Goal: Transaction & Acquisition: Purchase product/service

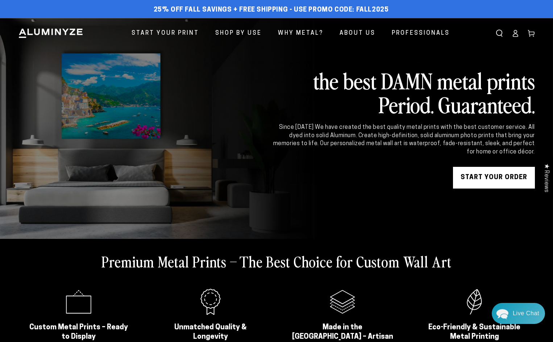
click at [491, 173] on link "START YOUR Order" at bounding box center [494, 178] width 82 height 22
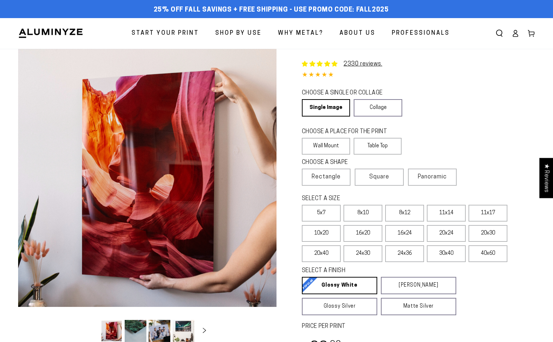
select select "**********"
click at [335, 175] on span "Rectangle" at bounding box center [325, 177] width 29 height 9
click at [336, 176] on span "Rectangle" at bounding box center [325, 177] width 29 height 9
click at [329, 175] on span "Rectangle" at bounding box center [325, 177] width 29 height 9
click at [425, 175] on span "Panoramic" at bounding box center [432, 177] width 29 height 6
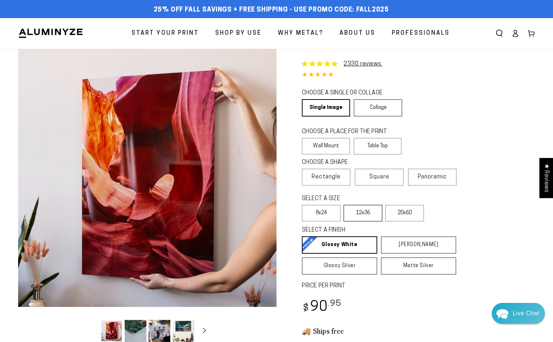
click at [371, 213] on label "12x36" at bounding box center [362, 213] width 39 height 17
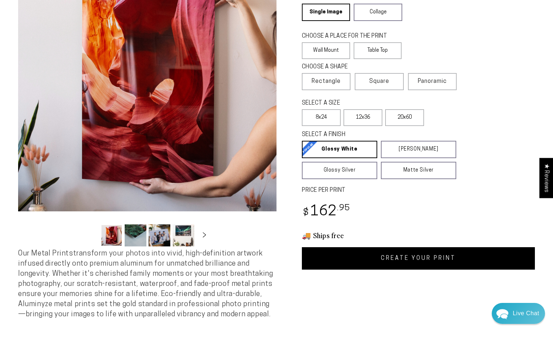
scroll to position [109, 0]
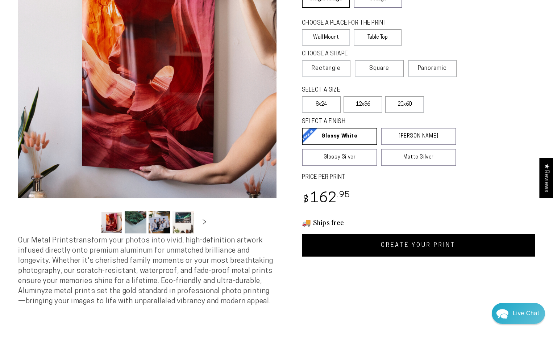
click at [413, 242] on link "CREATE YOUR PRINT" at bounding box center [418, 245] width 233 height 22
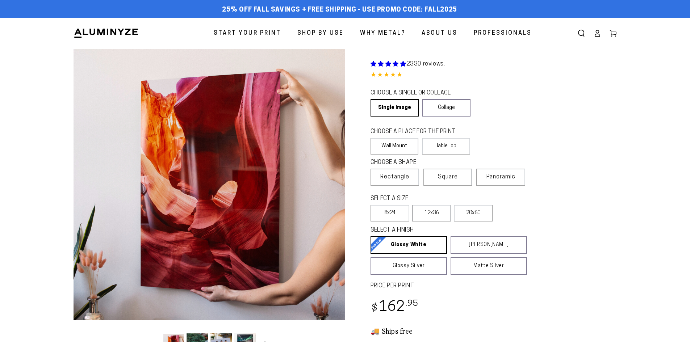
scroll to position [109, 0]
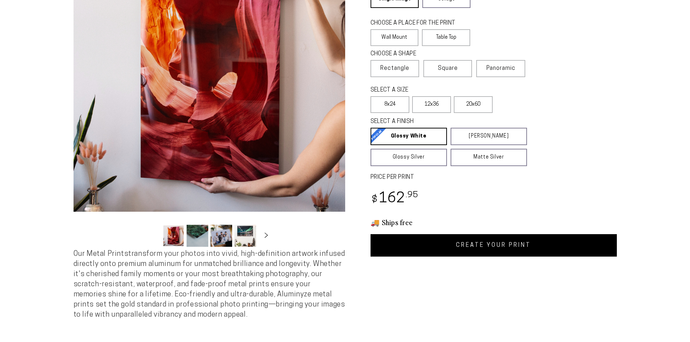
select select "**********"
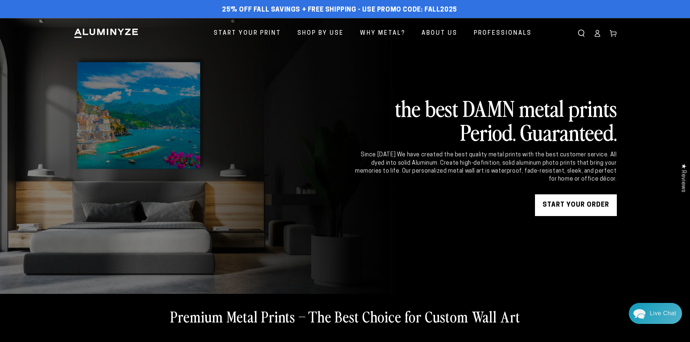
click at [579, 204] on link "START YOUR Order" at bounding box center [576, 205] width 82 height 22
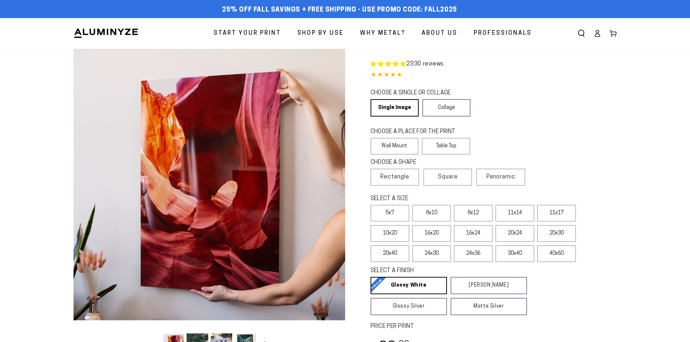
select select "**********"
click at [402, 175] on span "Rectangle" at bounding box center [394, 177] width 29 height 9
click at [444, 178] on span "Square" at bounding box center [448, 177] width 20 height 9
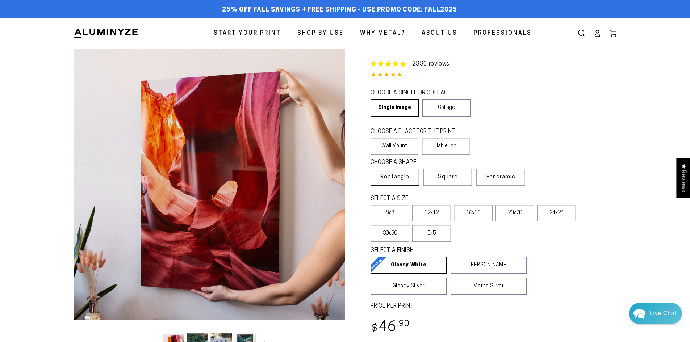
click at [403, 177] on span "Rectangle" at bounding box center [394, 177] width 29 height 9
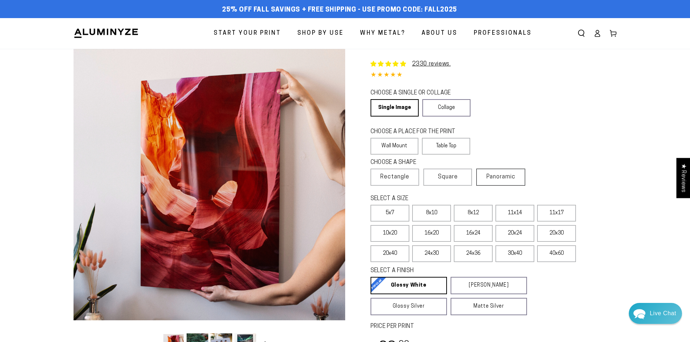
click at [498, 177] on span "Panoramic" at bounding box center [500, 177] width 29 height 6
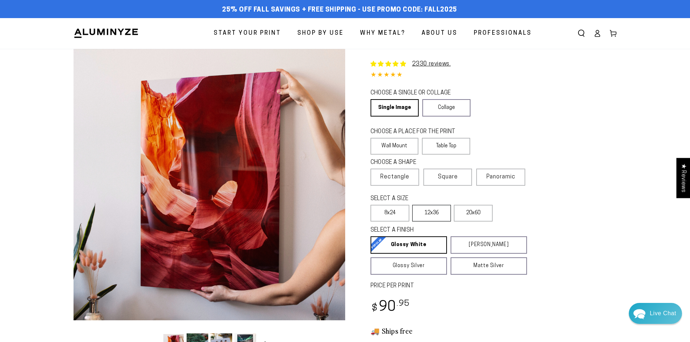
click at [433, 214] on label "12x36" at bounding box center [431, 213] width 39 height 17
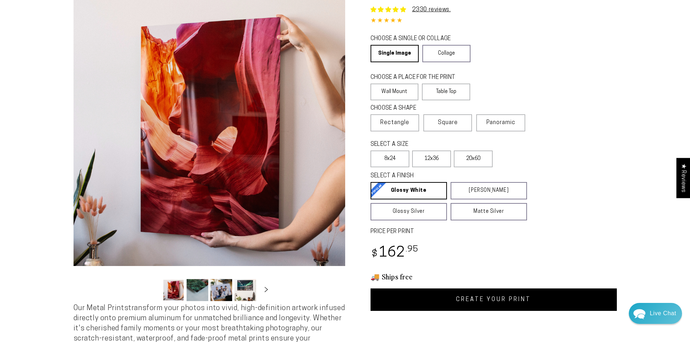
scroll to position [72, 0]
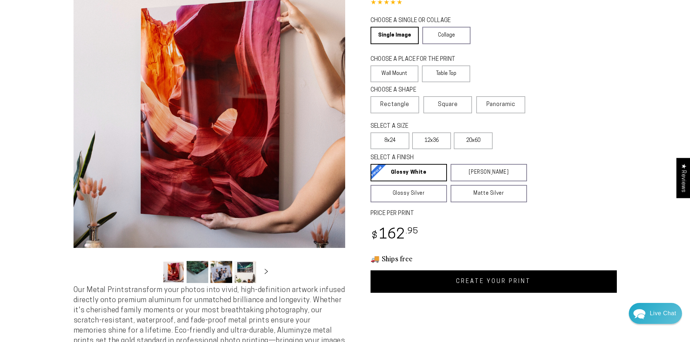
click at [501, 283] on link "CREATE YOUR PRINT" at bounding box center [494, 282] width 246 height 22
